Goal: Find specific page/section

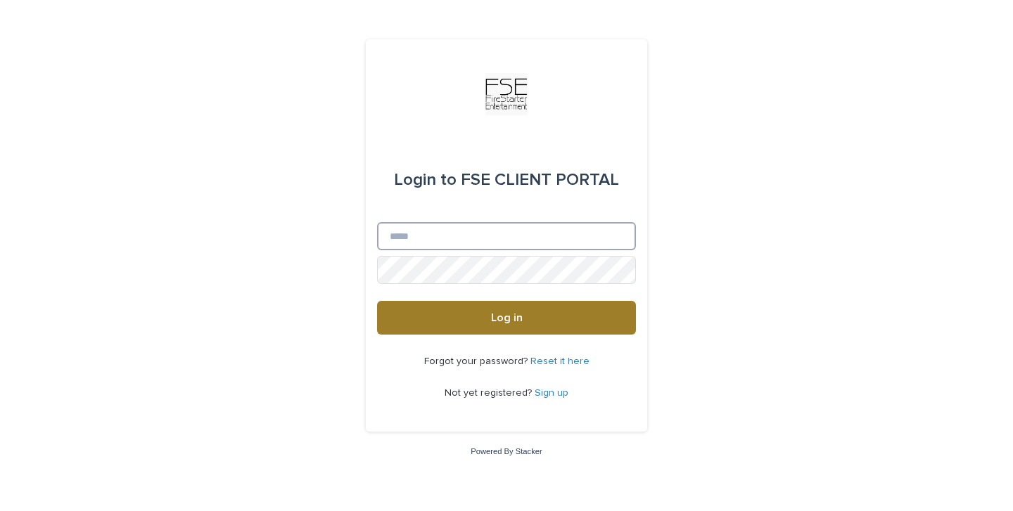
type input "**********"
click at [506, 319] on button "Log in" at bounding box center [506, 318] width 259 height 34
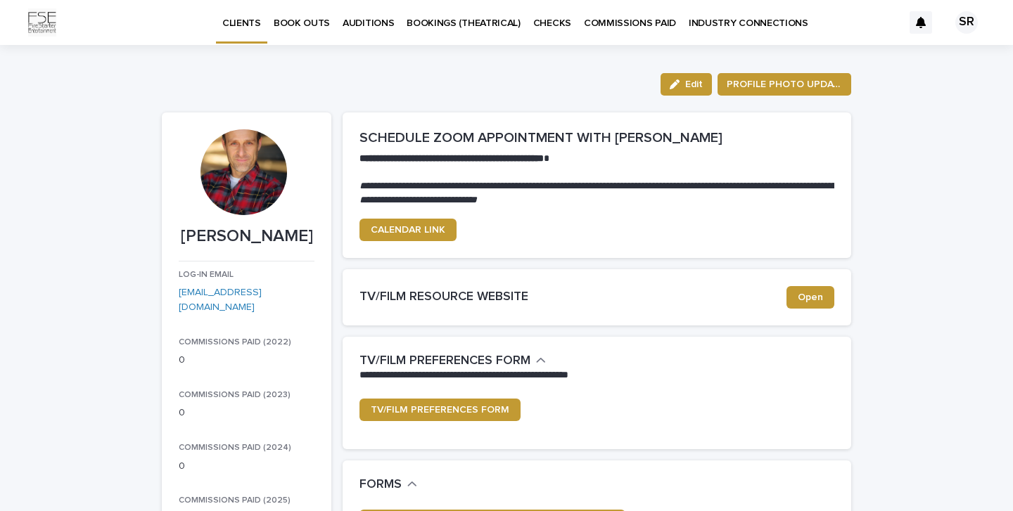
click at [311, 22] on p "BOOK OUTS" at bounding box center [302, 15] width 56 height 30
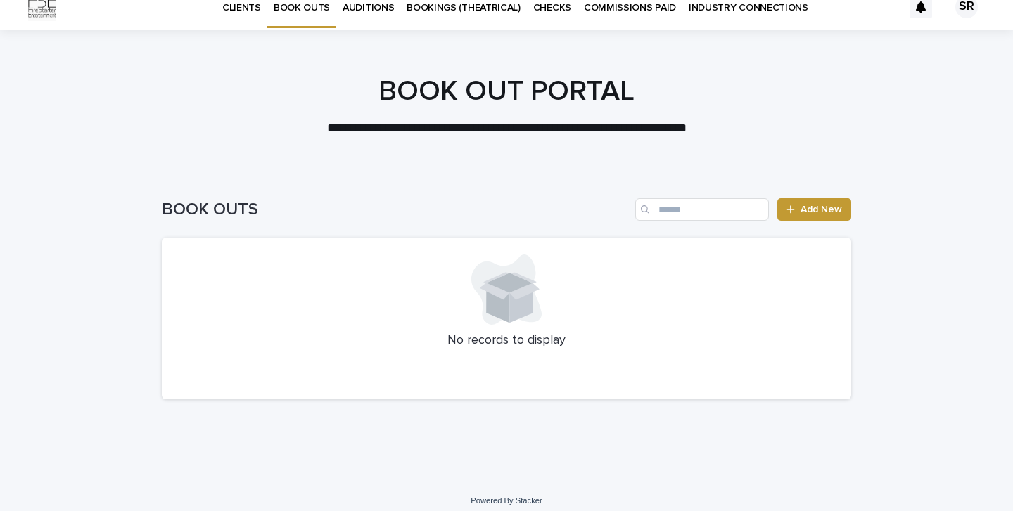
scroll to position [13, 0]
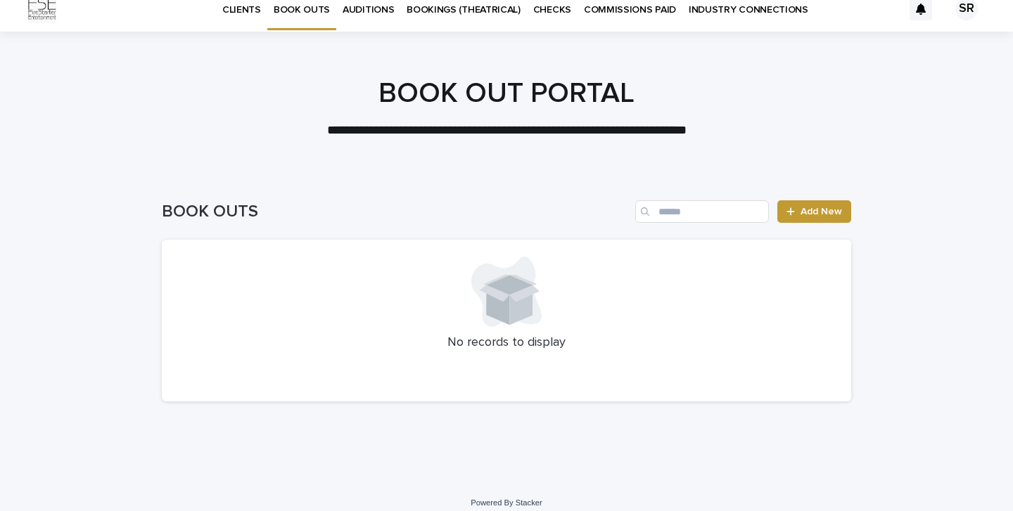
click at [713, 8] on p "INDUSTRY CONNECTIONS" at bounding box center [749, 2] width 120 height 30
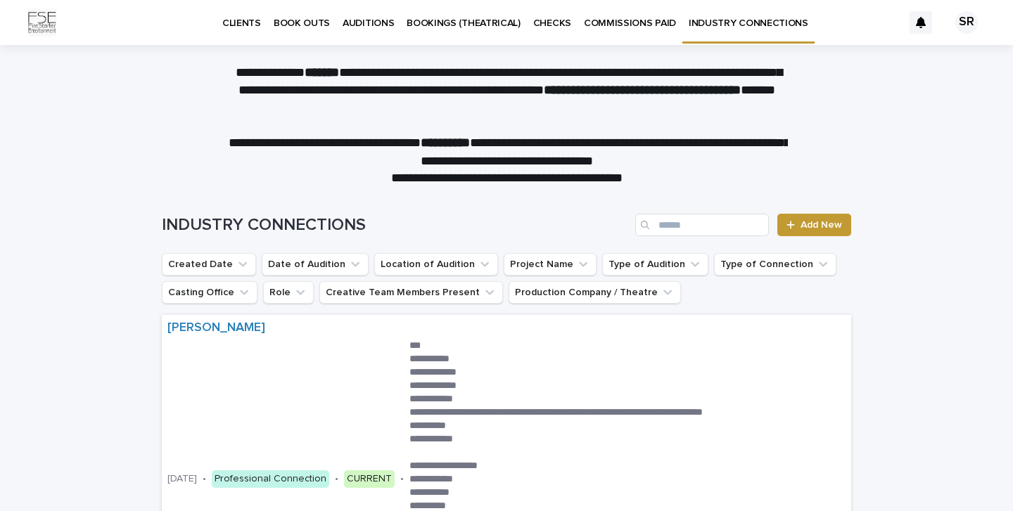
click at [249, 25] on p "CLIENTS" at bounding box center [241, 15] width 39 height 30
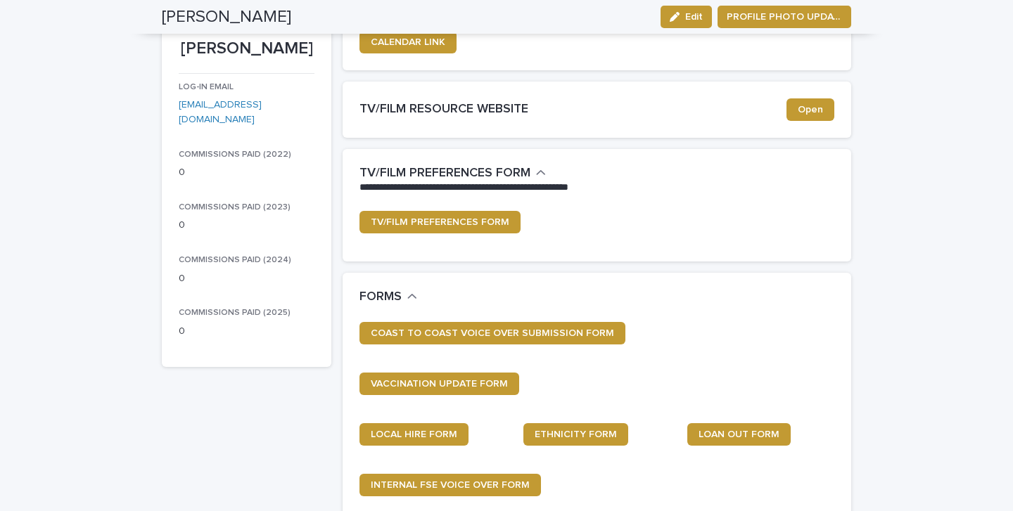
scroll to position [167, 0]
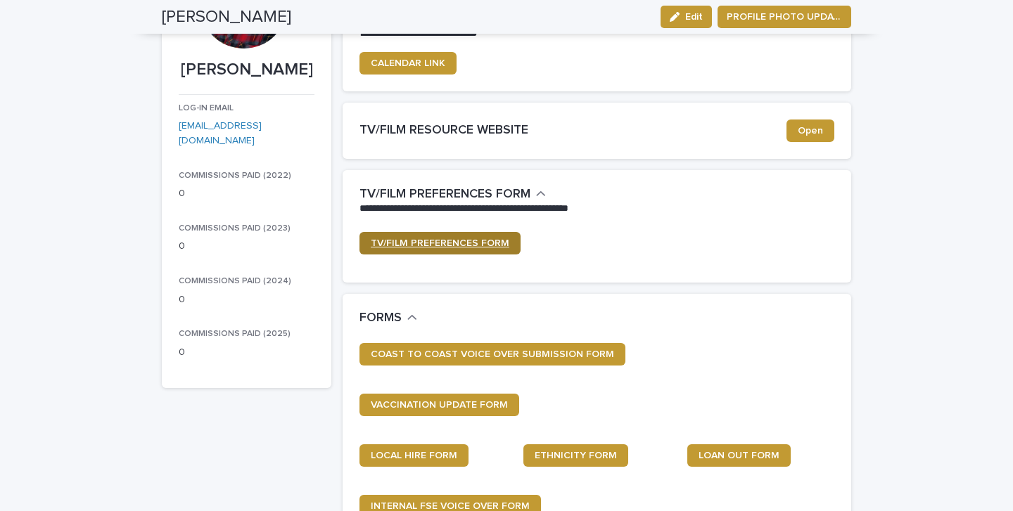
click at [464, 240] on span "TV/FILM PREFERENCES FORM" at bounding box center [440, 243] width 139 height 10
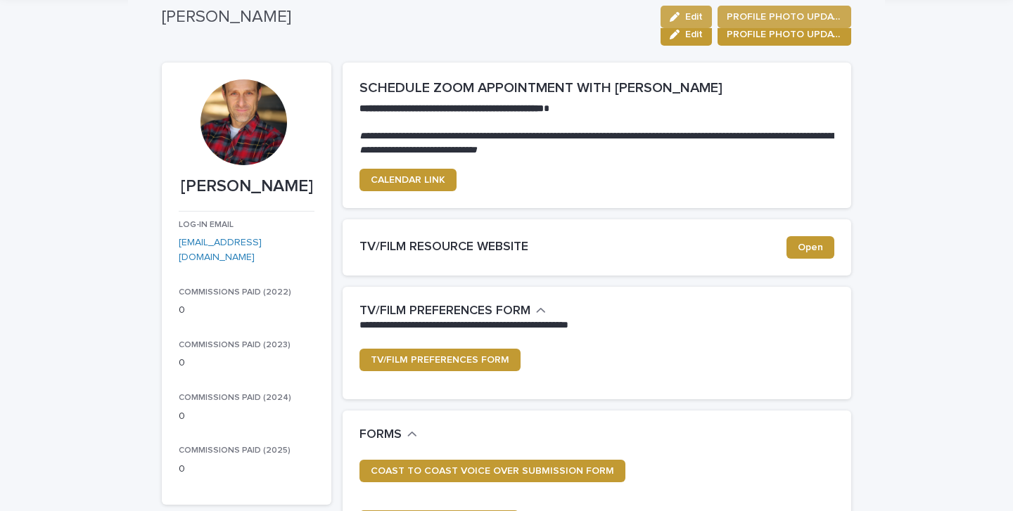
scroll to position [0, 0]
